Goal: Find specific page/section: Find specific page/section

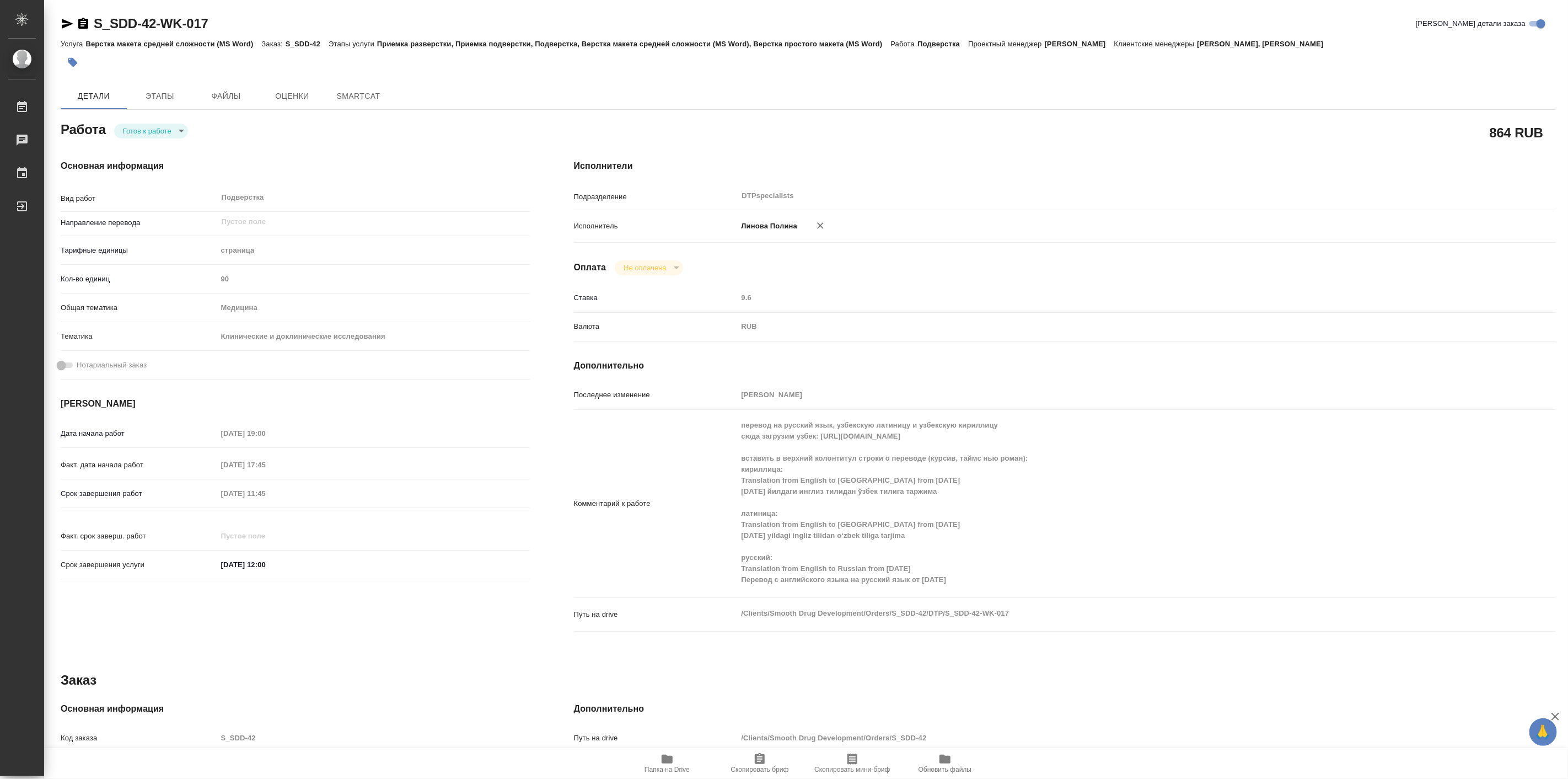
type textarea "x"
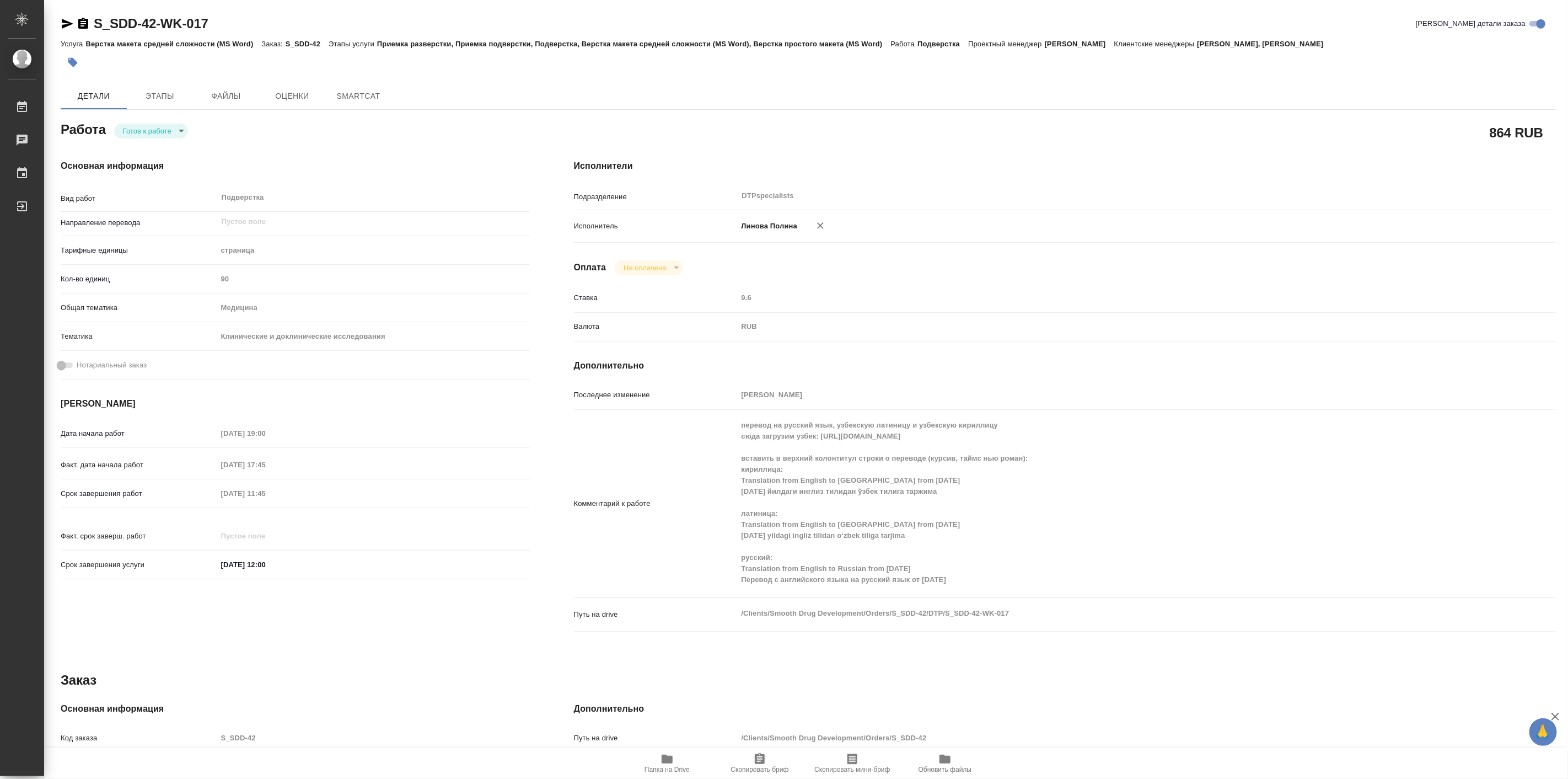
type textarea "x"
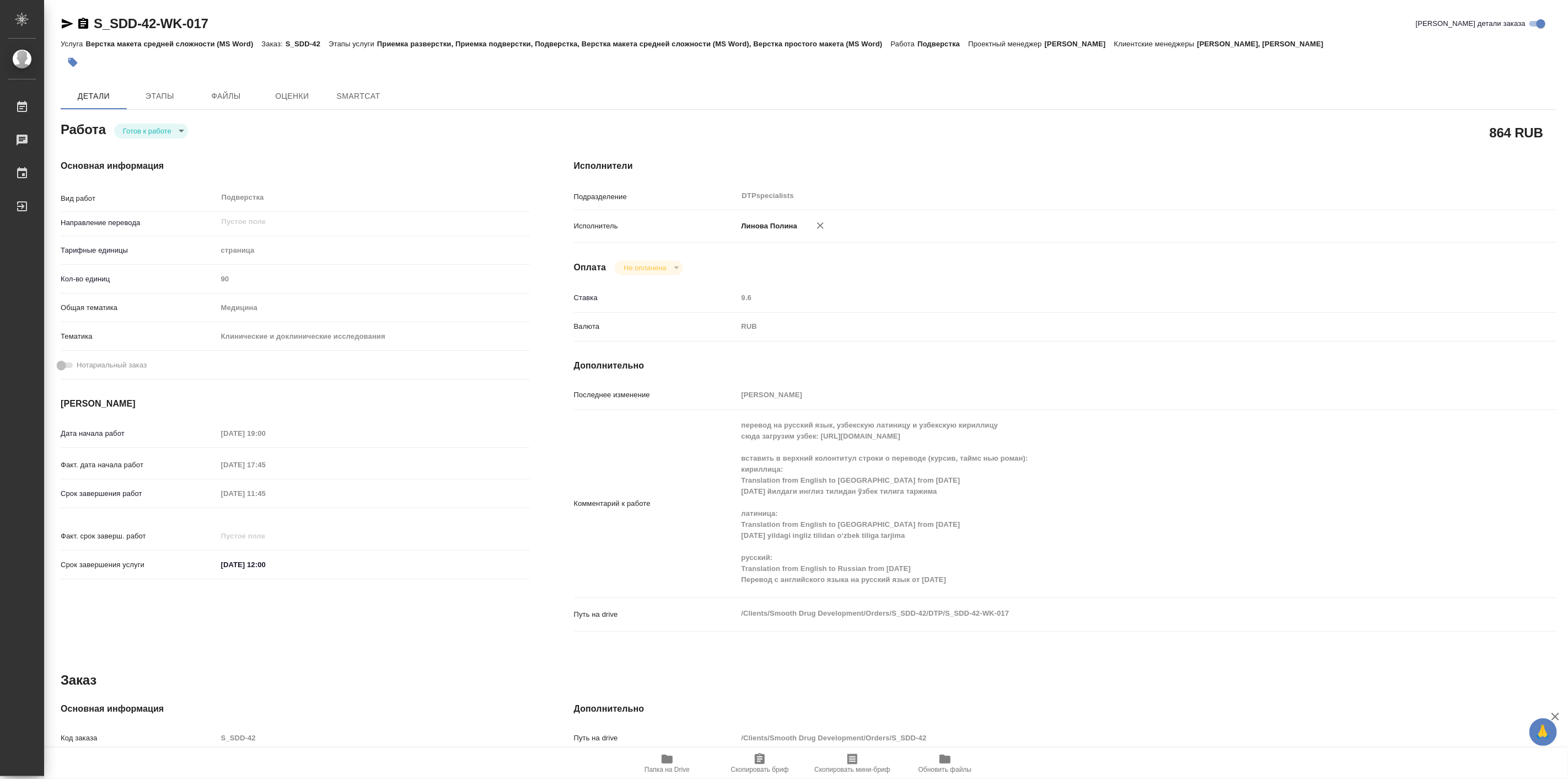
type textarea "x"
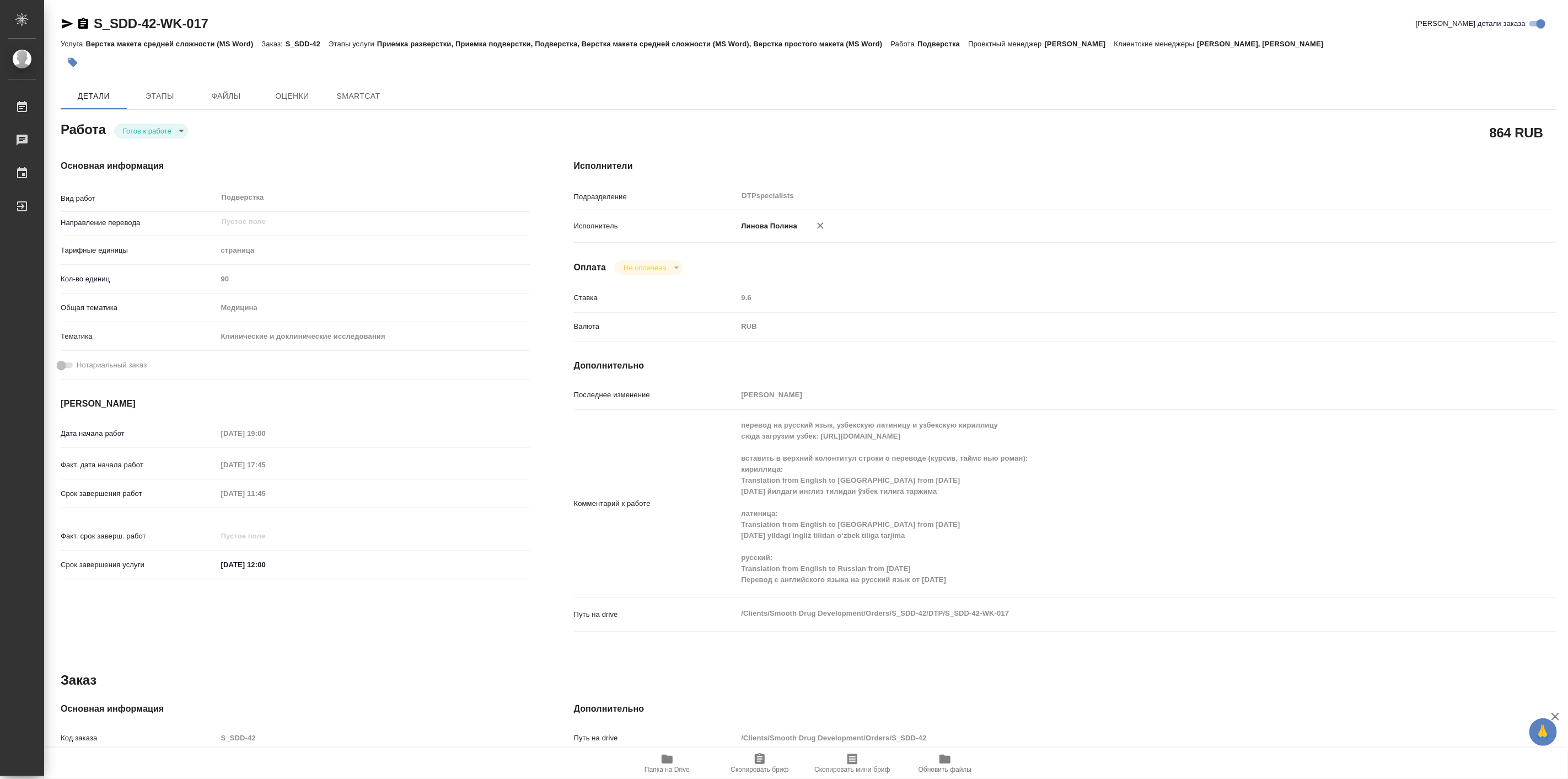
type textarea "x"
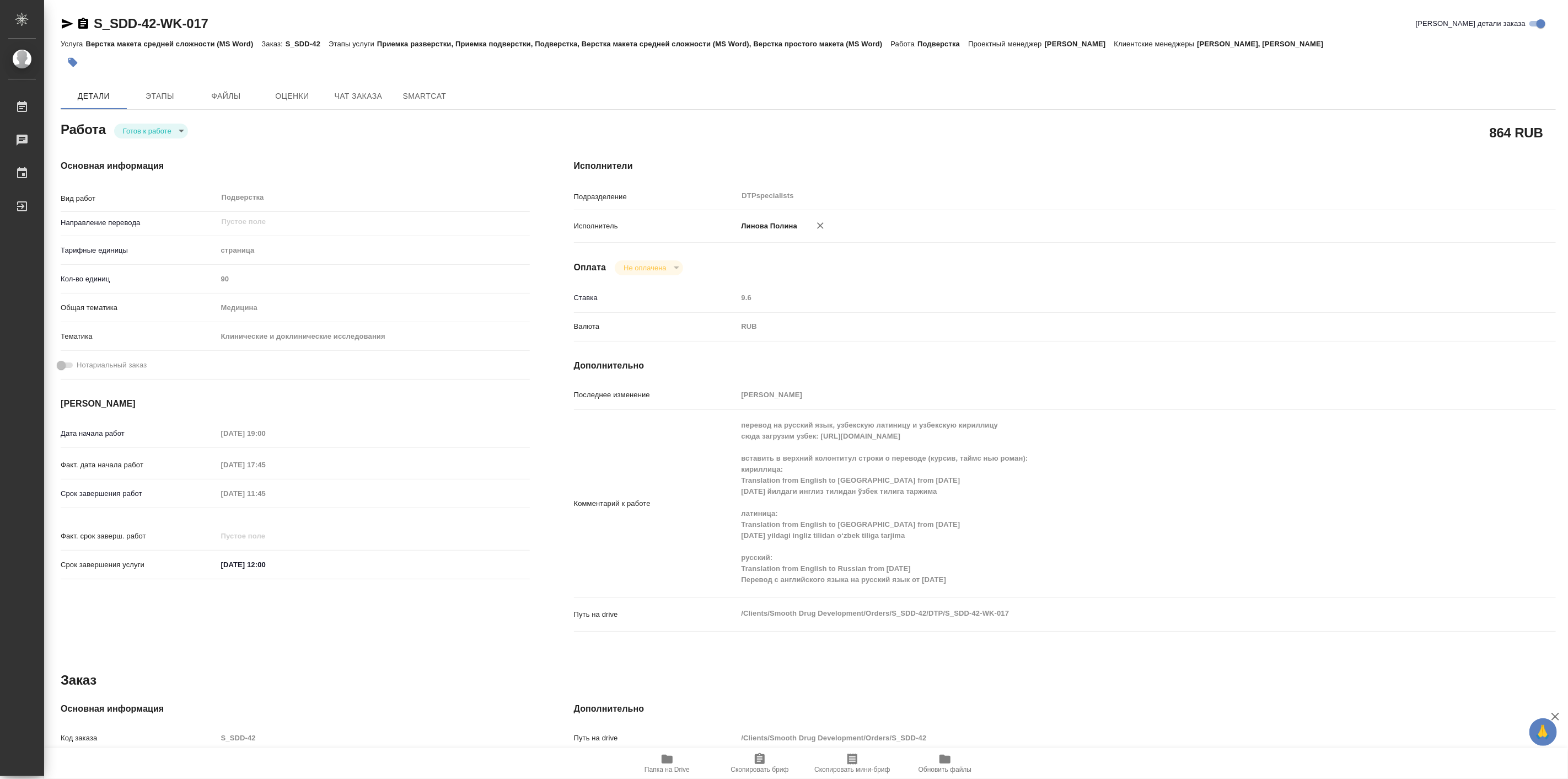
type textarea "x"
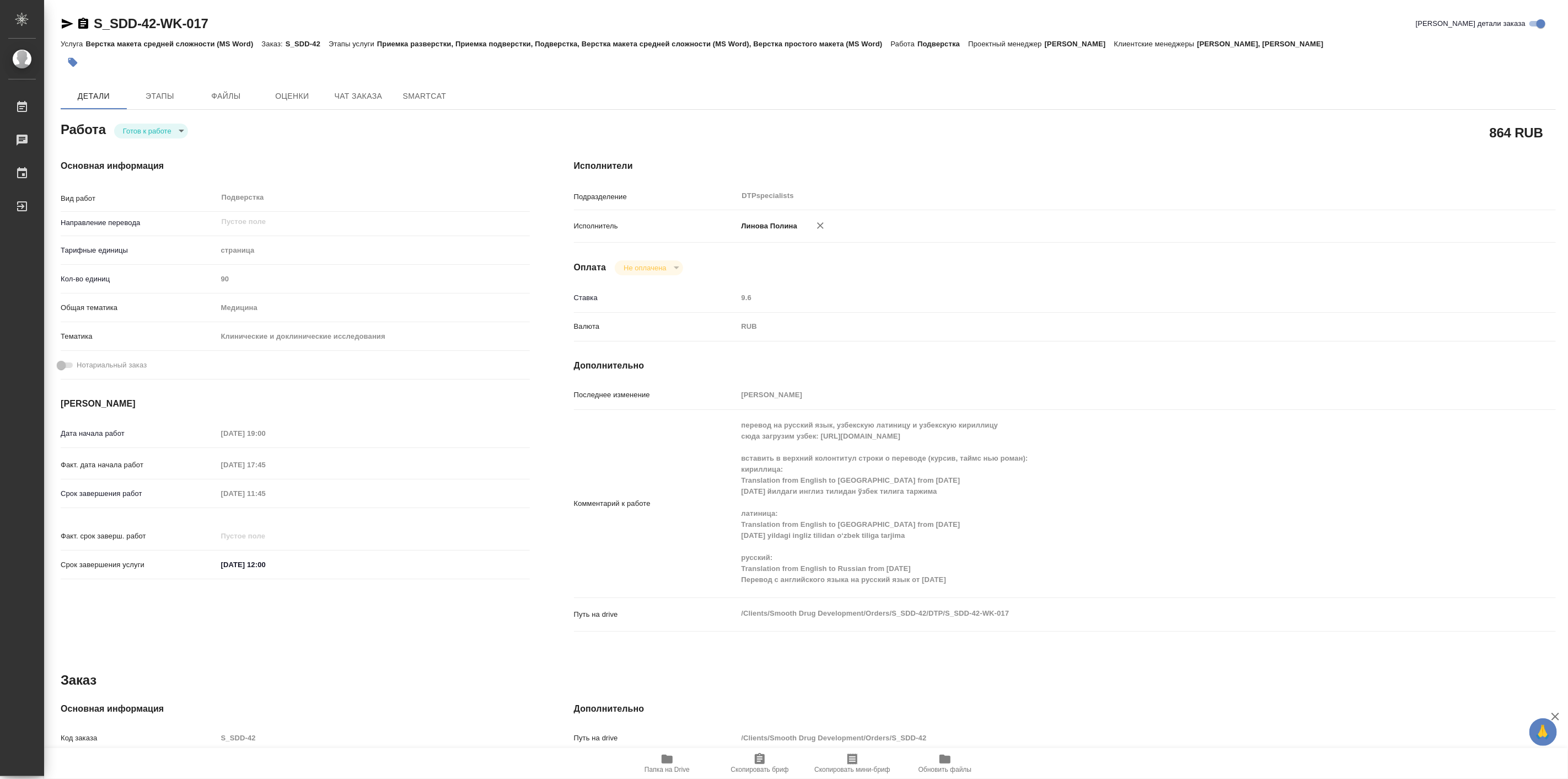
type textarea "x"
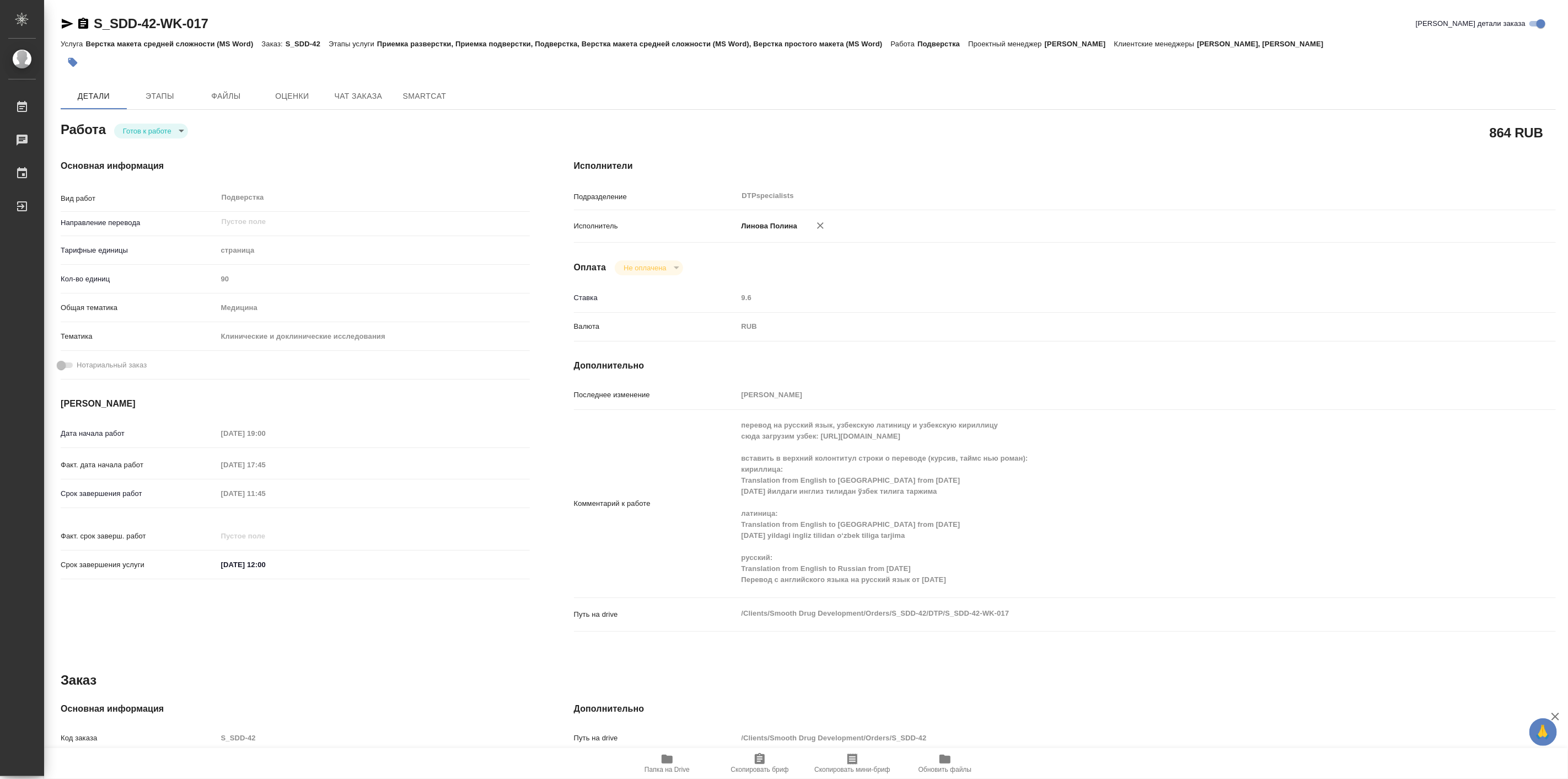
type textarea "x"
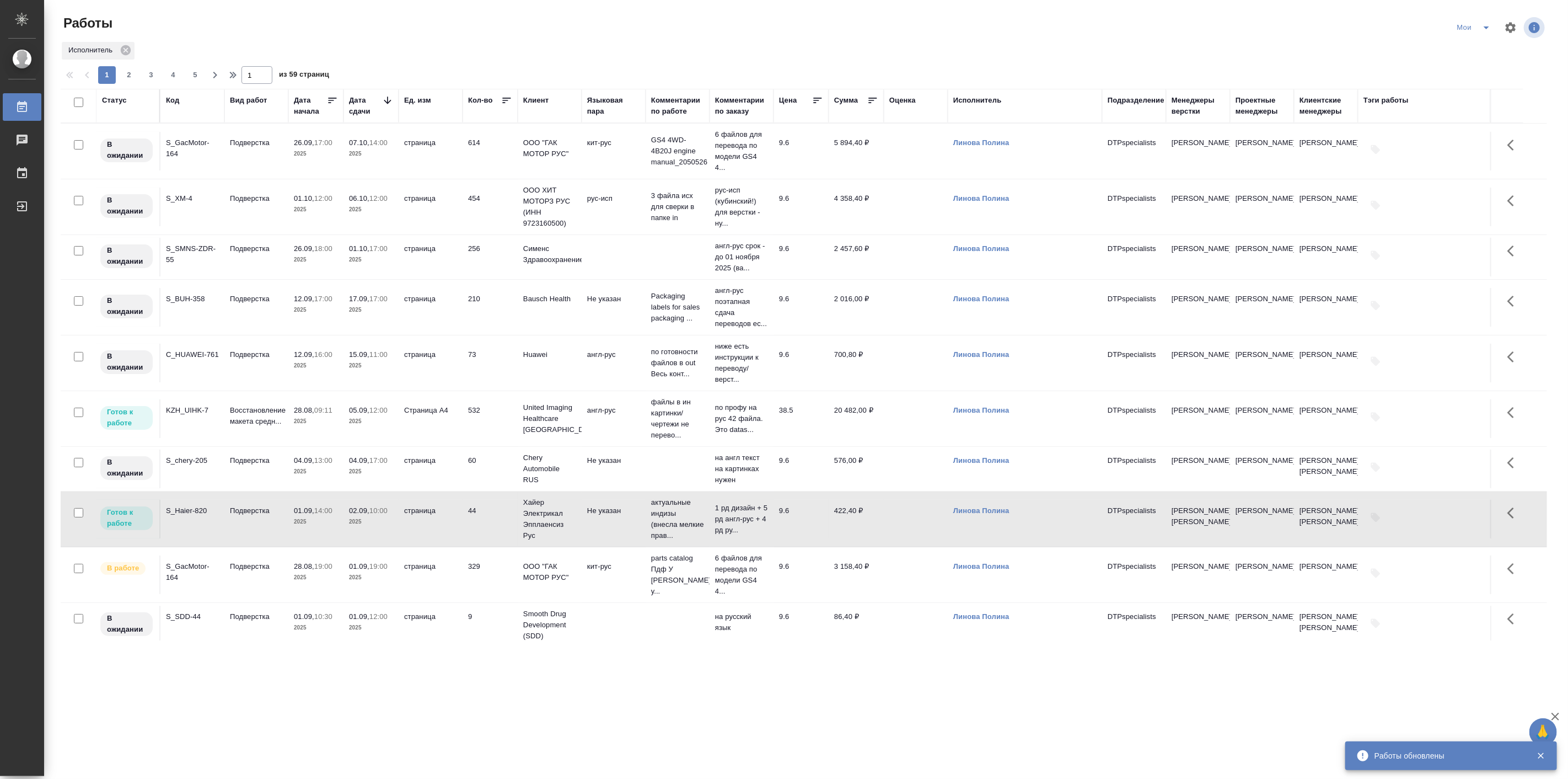
scroll to position [204, 0]
